Goal: Find contact information: Find contact information

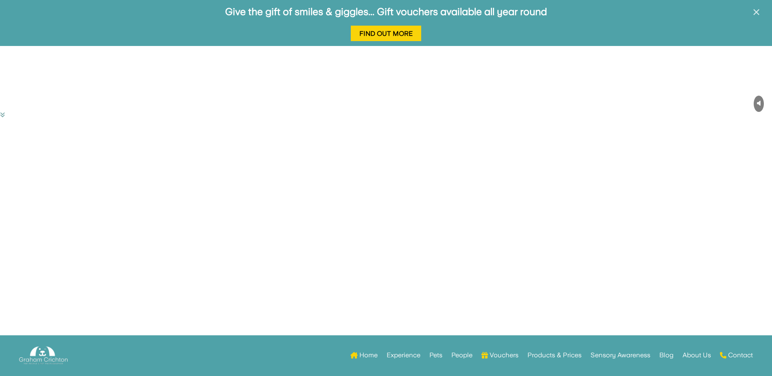
click at [755, 14] on span "×" at bounding box center [757, 11] width 8 height 15
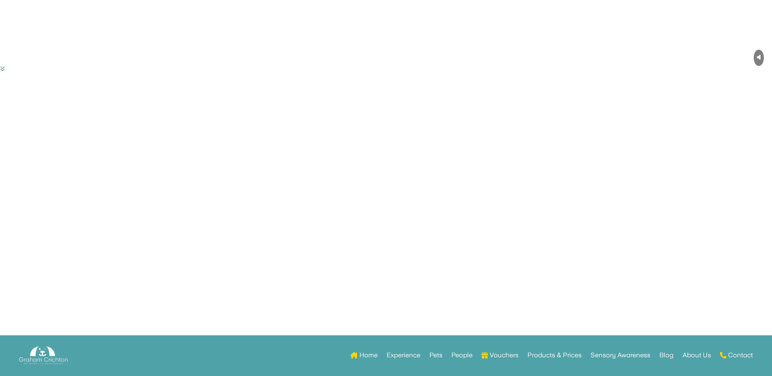
click at [729, 353] on link "Contact" at bounding box center [736, 357] width 33 height 32
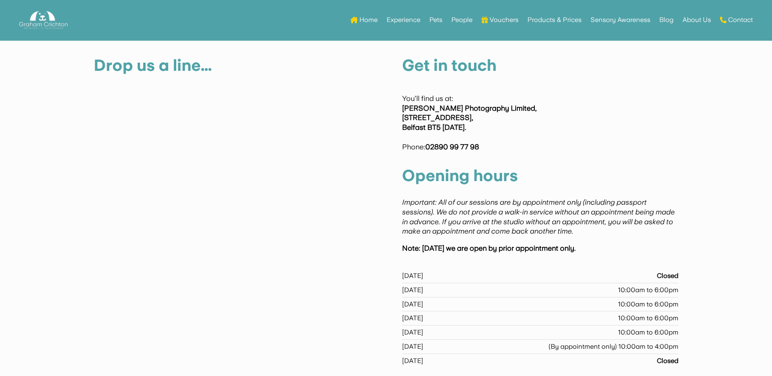
scroll to position [366, 0]
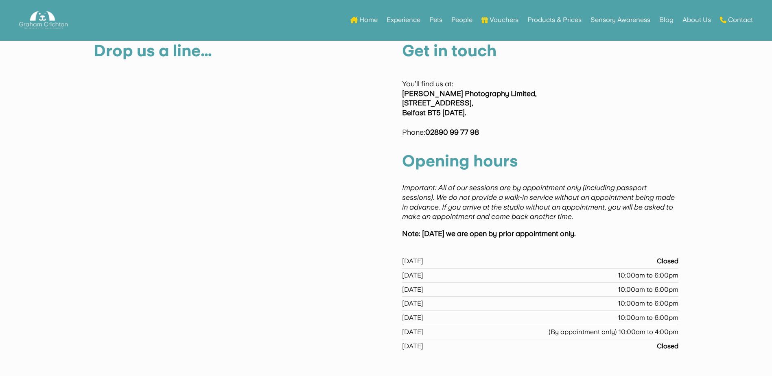
drag, startPoint x: 403, startPoint y: 102, endPoint x: 494, endPoint y: 101, distance: 91.2
click at [494, 101] on strong "[PERSON_NAME] Photography Limited, [STREET_ADDRESS][DATE]." at bounding box center [469, 103] width 135 height 28
drag, startPoint x: 494, startPoint y: 101, endPoint x: 486, endPoint y: 105, distance: 8.7
